Goal: Find specific page/section: Find specific page/section

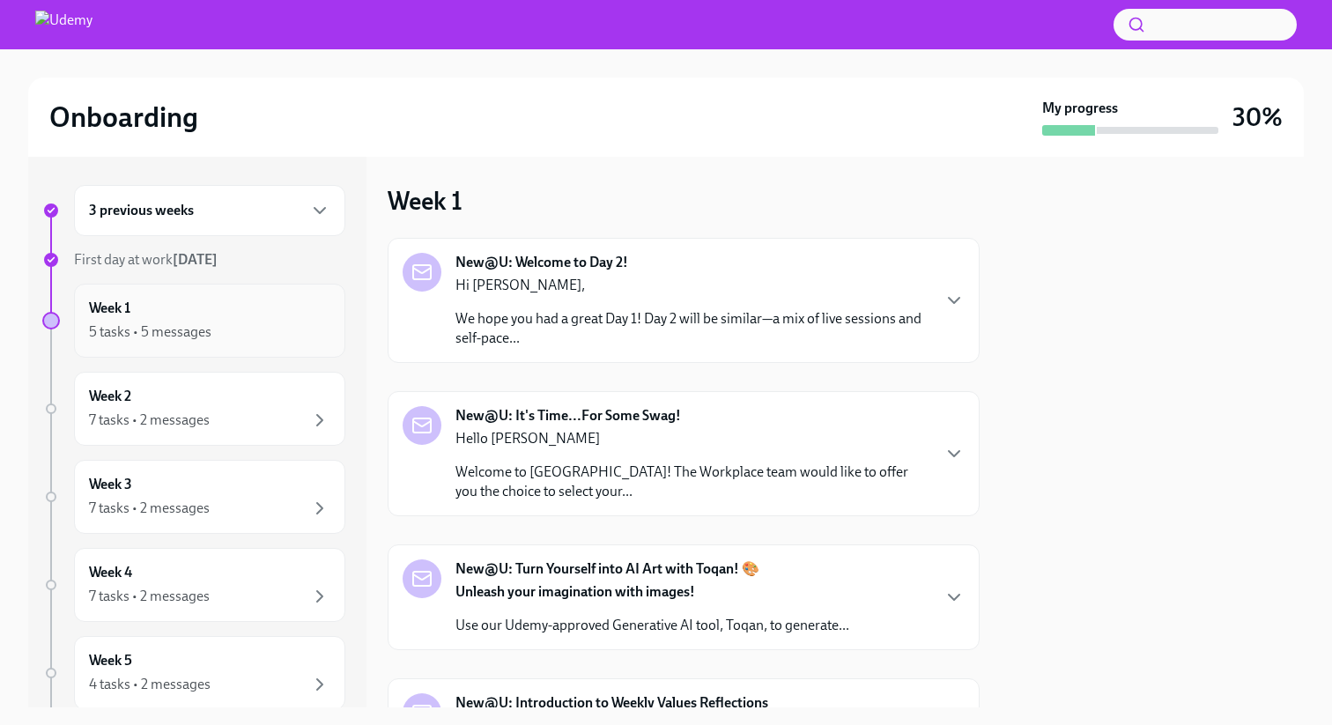
click at [156, 336] on div "5 tasks • 5 messages" at bounding box center [150, 331] width 122 height 19
click at [314, 211] on icon "button" at bounding box center [319, 210] width 11 height 5
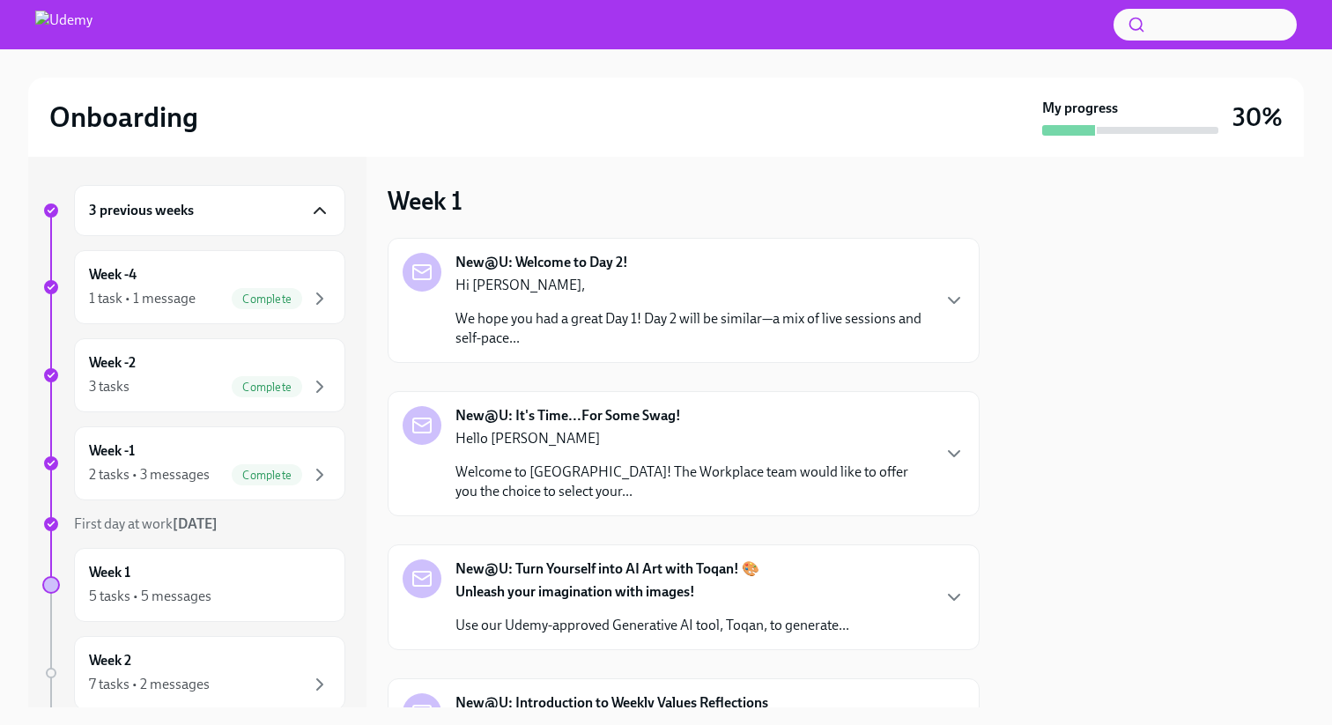
click at [309, 211] on icon "button" at bounding box center [319, 210] width 21 height 21
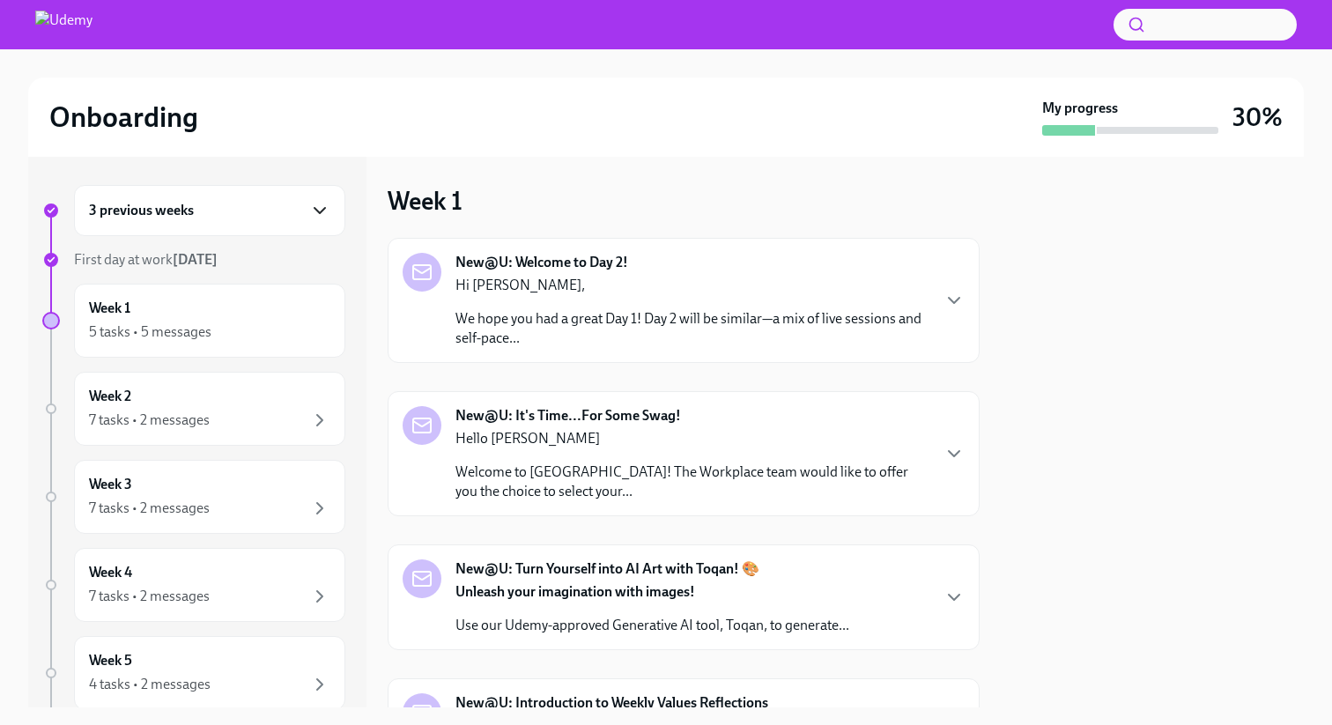
click at [244, 203] on div "3 previous weeks" at bounding box center [209, 210] width 241 height 21
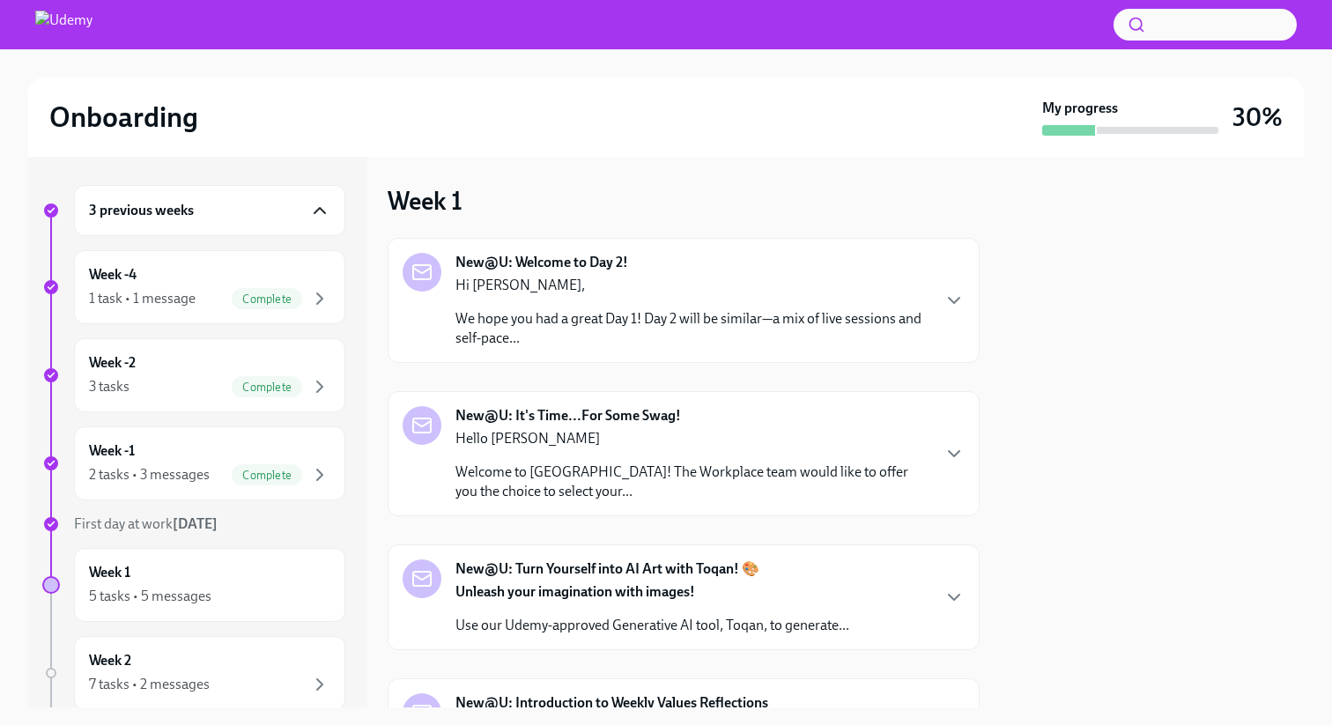
click at [244, 203] on div "3 previous weeks" at bounding box center [209, 210] width 241 height 21
